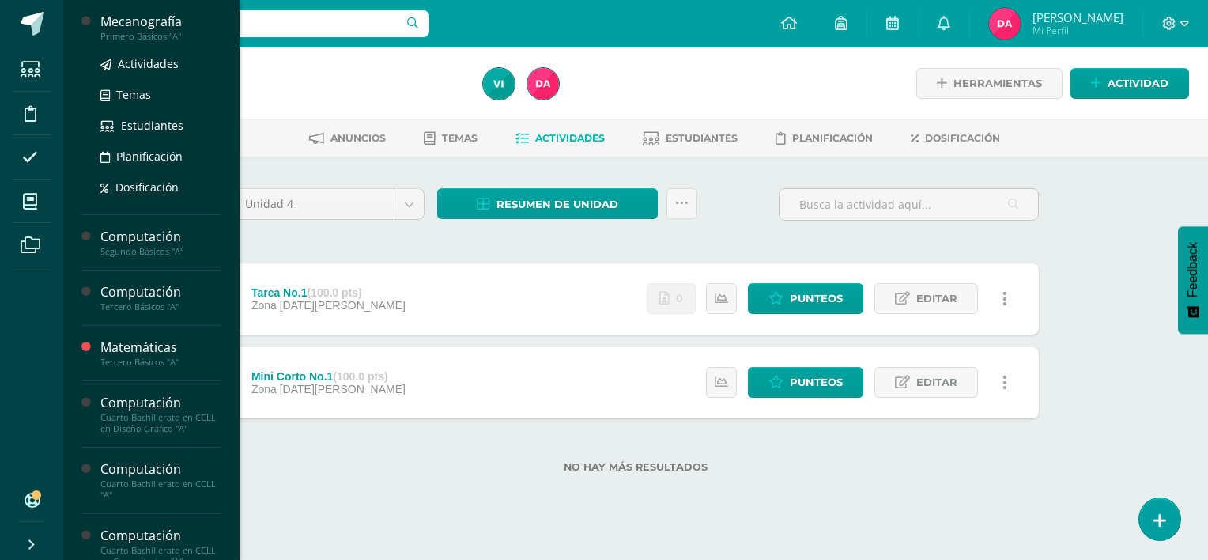
click at [143, 32] on div "Primero Básicos "A"" at bounding box center [160, 36] width 120 height 11
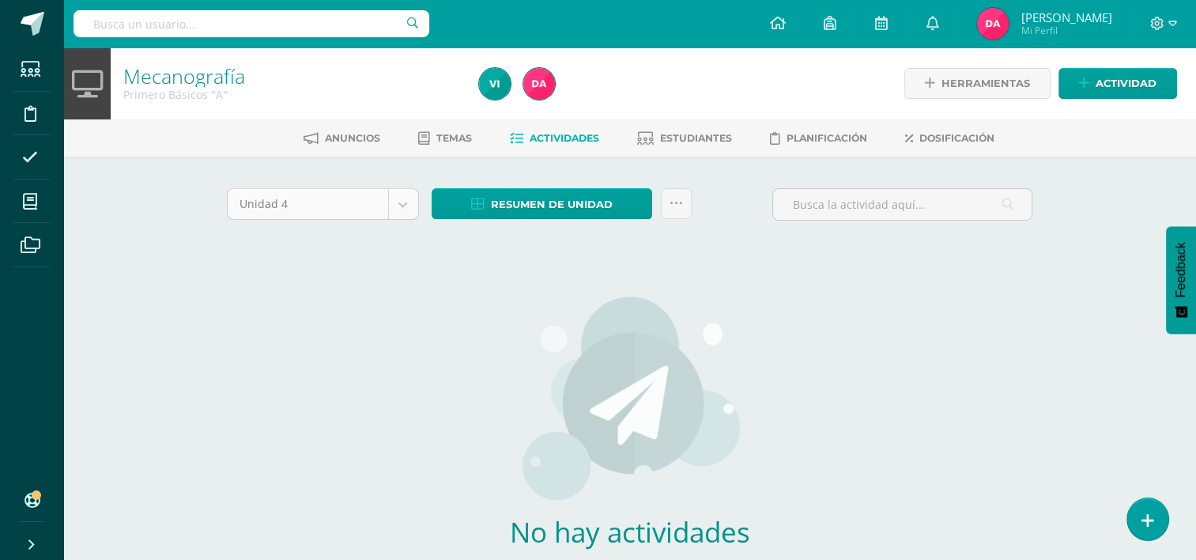
click at [404, 213] on body "Estudiantes Disciplina Asistencia Mis cursos Archivos Soporte Centro de ayuda Ú…" at bounding box center [598, 339] width 1196 height 679
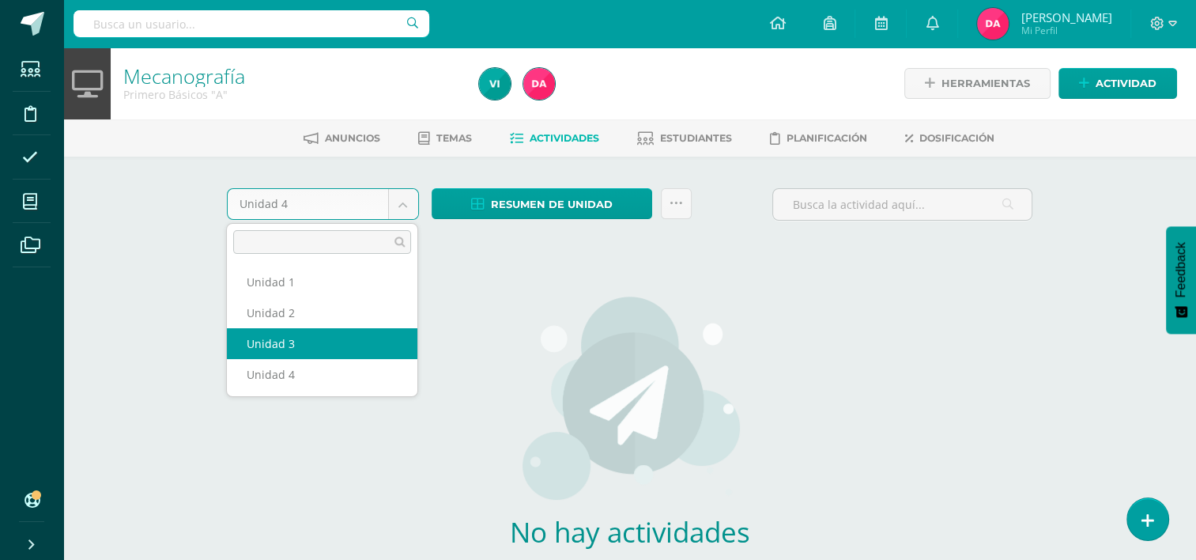
select select "Unidad 3"
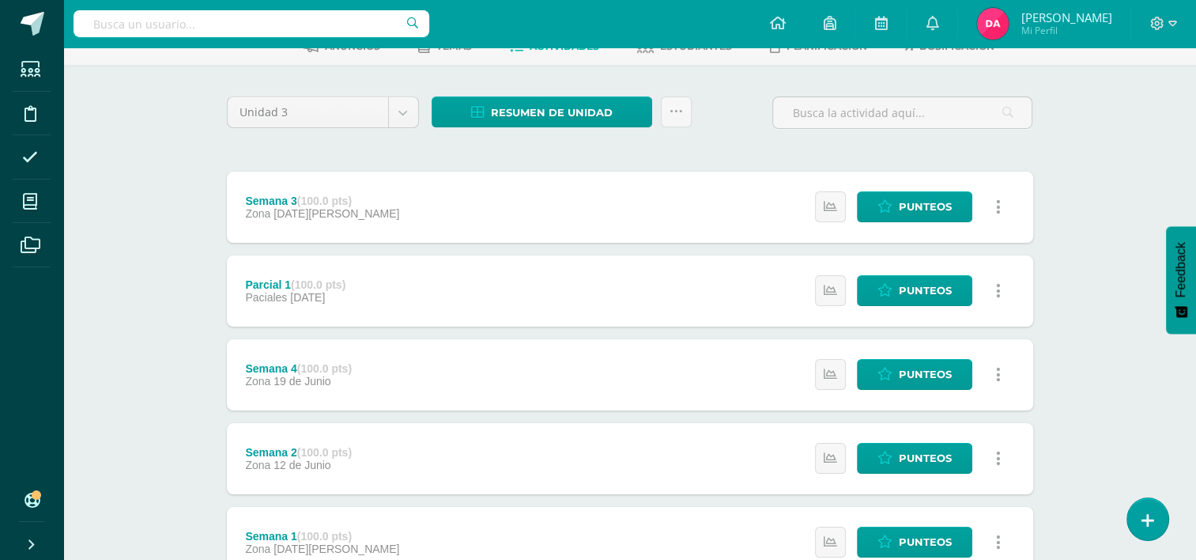
scroll to position [92, 0]
click at [838, 205] on link at bounding box center [830, 206] width 31 height 31
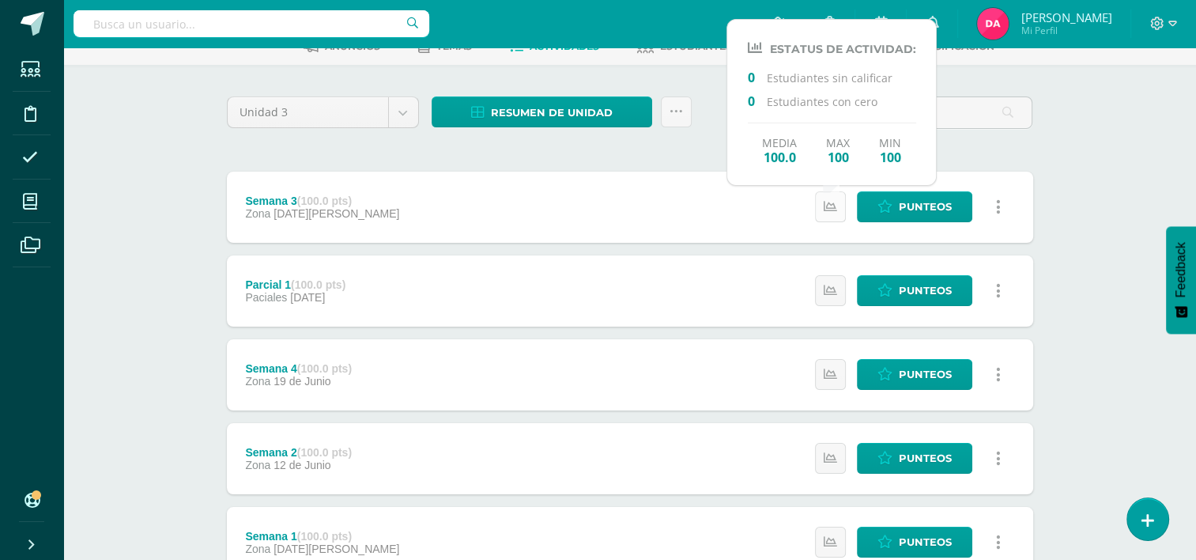
click at [837, 205] on link at bounding box center [830, 206] width 31 height 31
click at [610, 160] on div "Unidad 3 Unidad 1 Unidad 2 Unidad 3 Unidad 4 Resumen de unidad Descargar como H…" at bounding box center [629, 373] width 819 height 555
